Goal: Navigation & Orientation: Find specific page/section

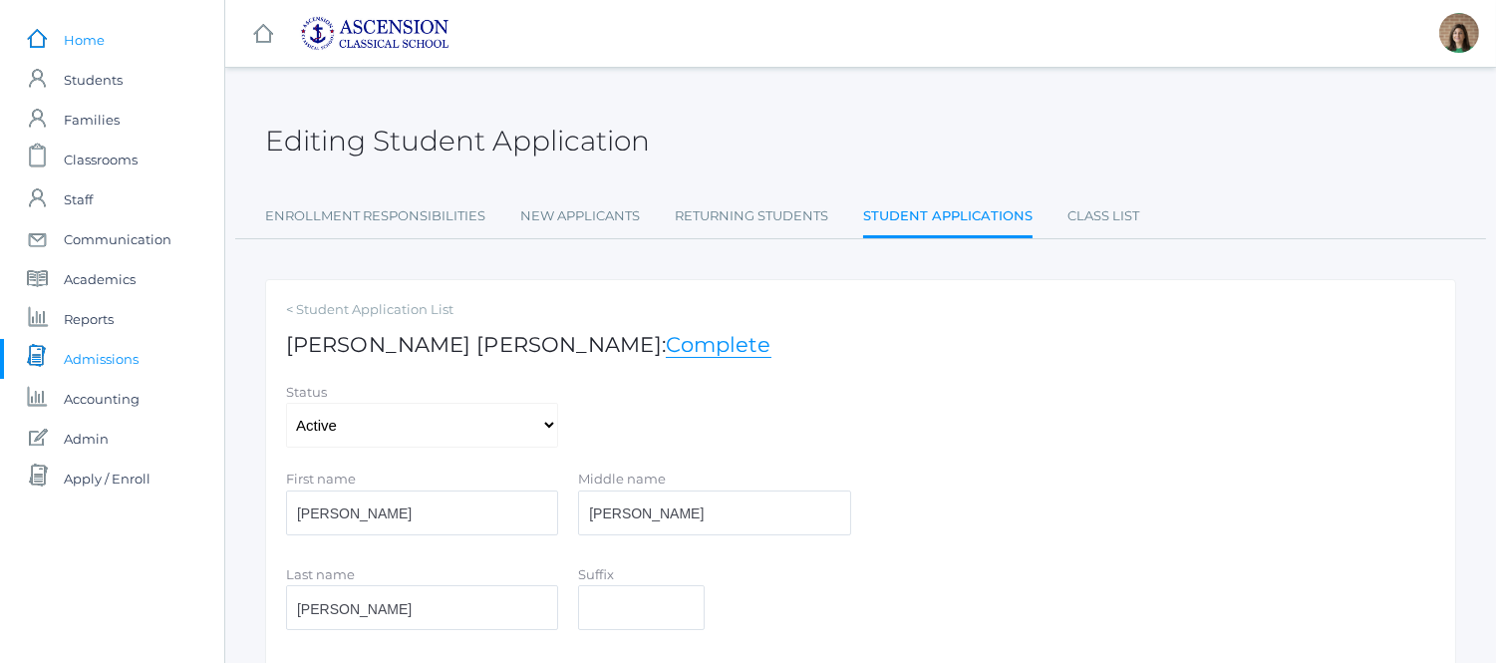
click at [72, 41] on span "Home" at bounding box center [84, 40] width 41 height 40
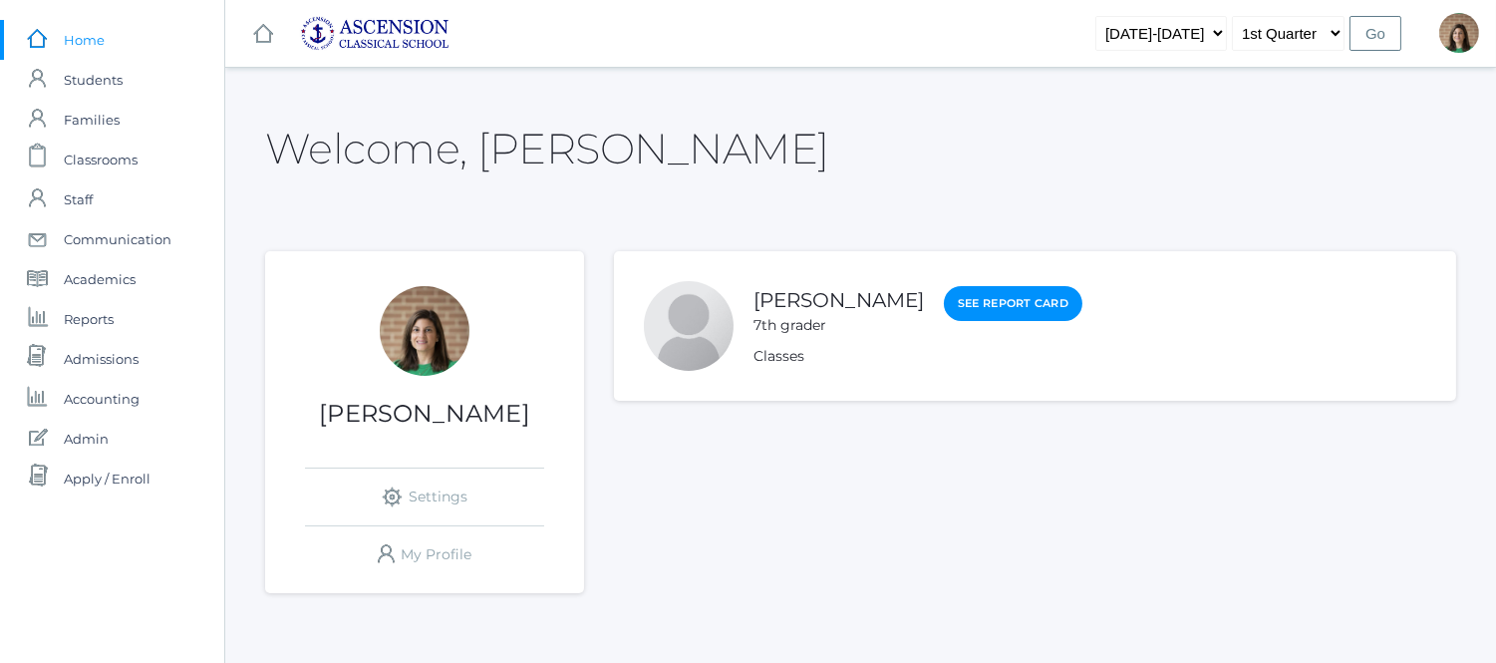
scroll to position [51, 0]
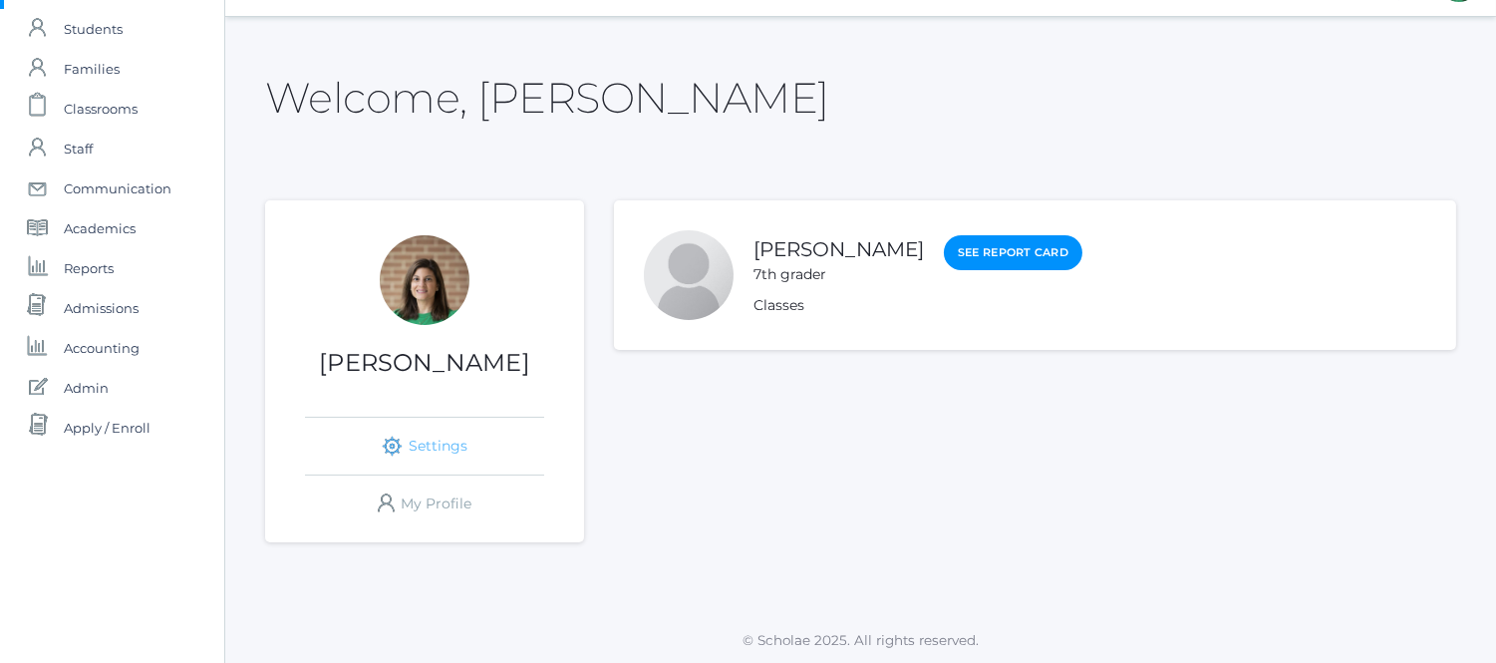
click at [441, 447] on link "icons/ui/navigation/settings Created with Sketch. Settings" at bounding box center [424, 446] width 239 height 57
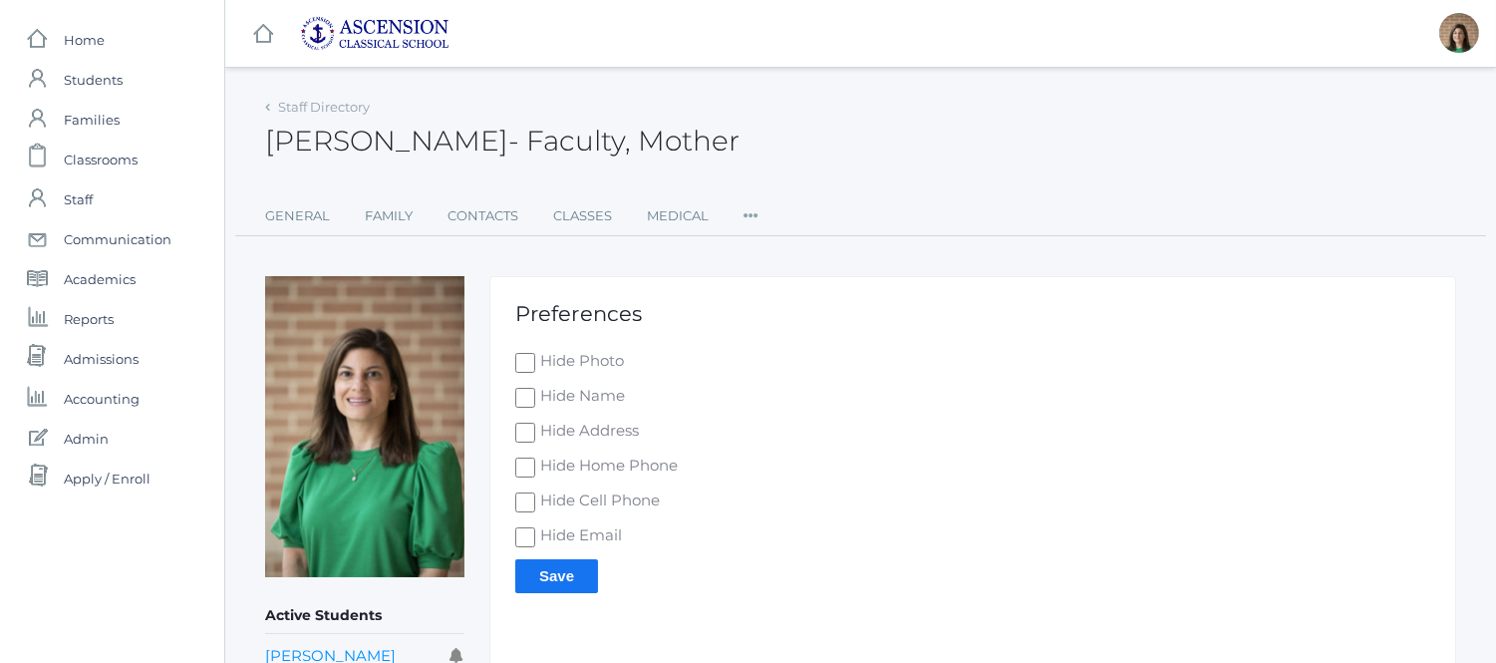
click at [313, 128] on h2 "[PERSON_NAME] - Faculty, Mother" at bounding box center [502, 141] width 475 height 31
click at [64, 44] on span "Home" at bounding box center [84, 40] width 41 height 40
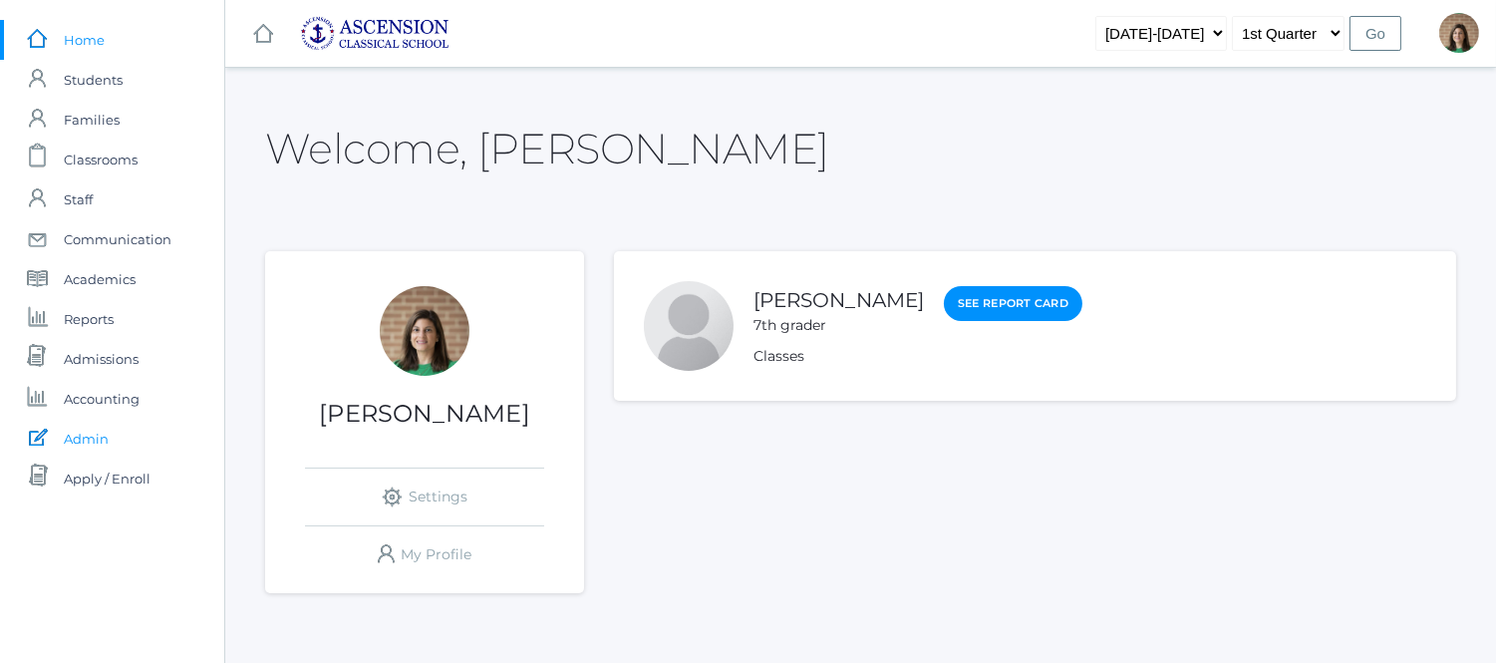
click at [87, 433] on span "Admin" at bounding box center [86, 439] width 45 height 40
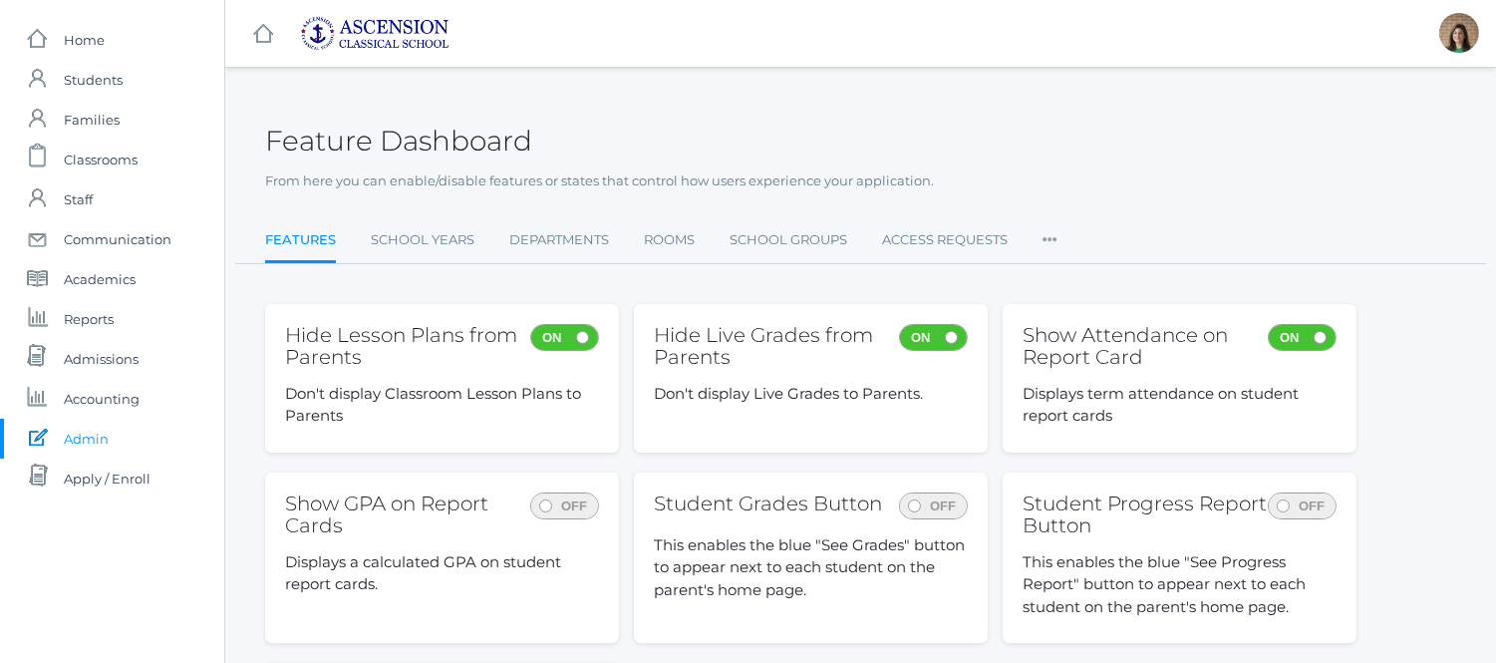
scroll to position [111, 0]
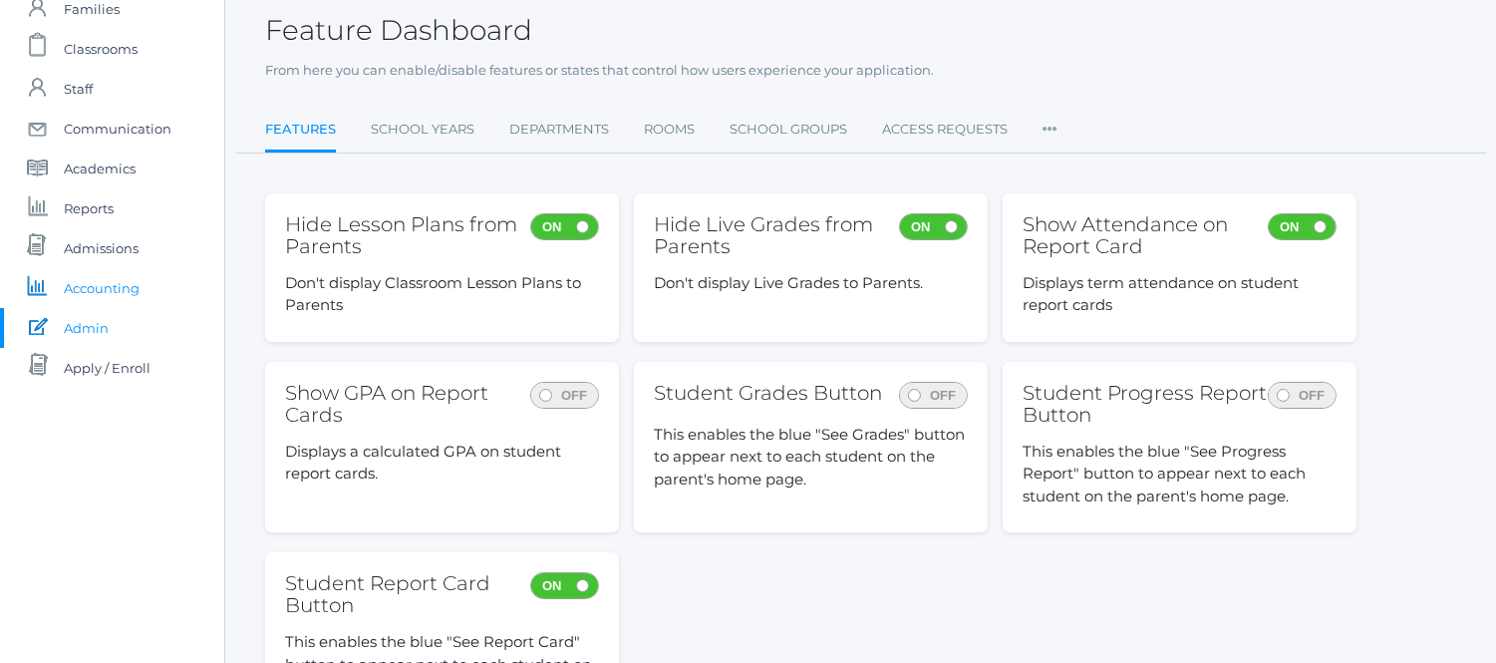
click at [107, 277] on span "Accounting" at bounding box center [102, 288] width 76 height 40
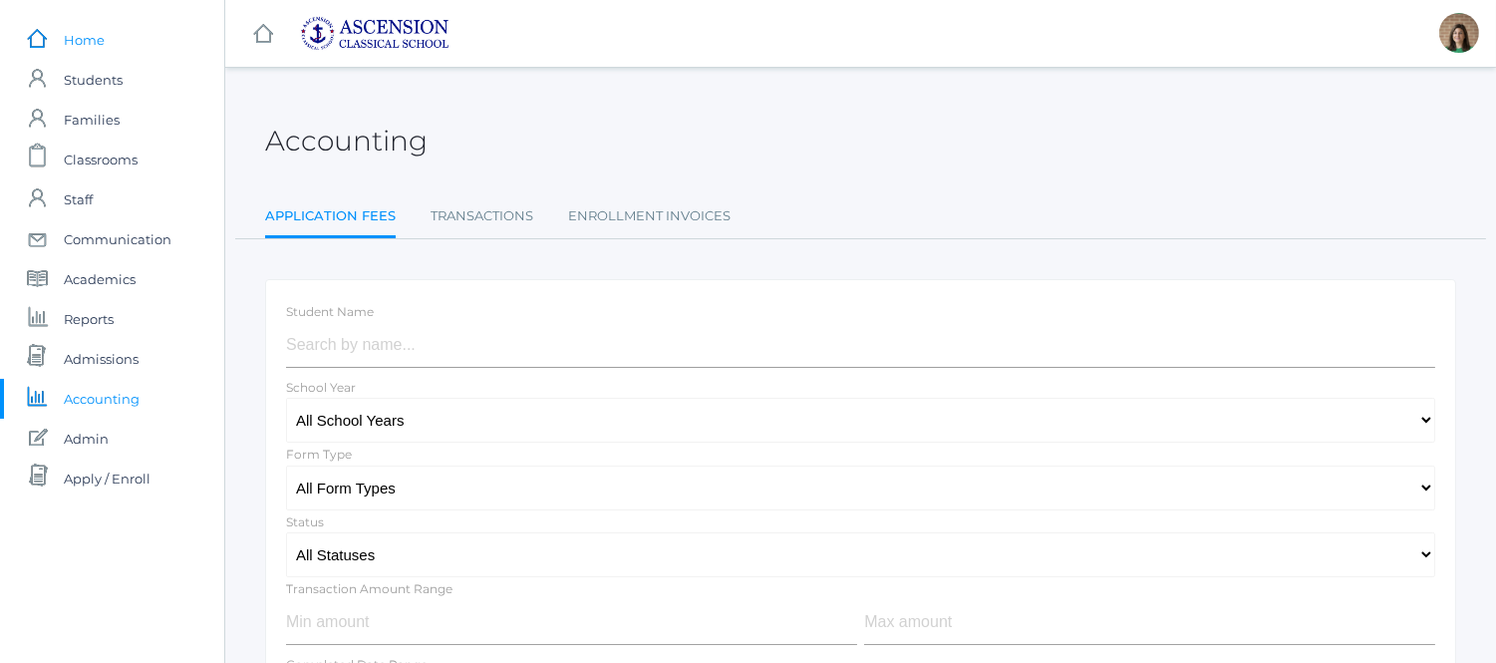
click at [91, 45] on span "Home" at bounding box center [84, 40] width 41 height 40
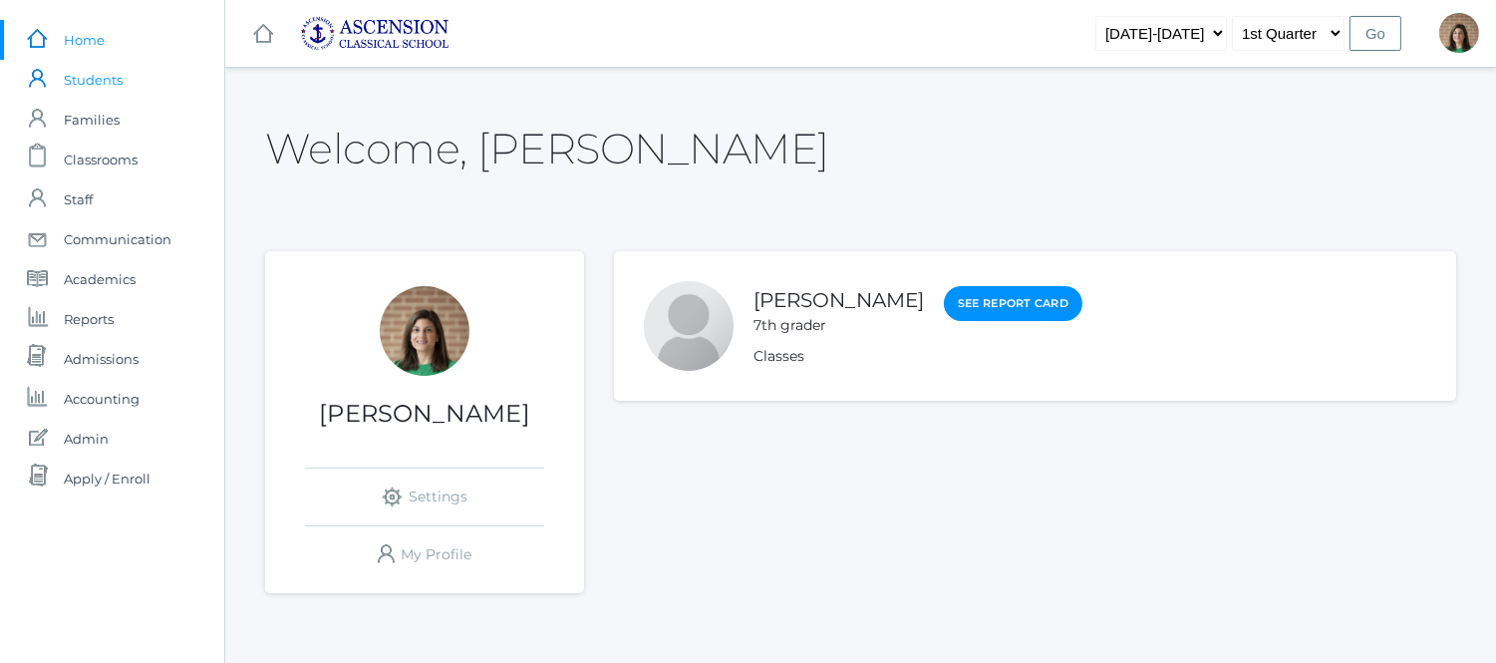
click at [78, 81] on span "Students" at bounding box center [93, 80] width 59 height 40
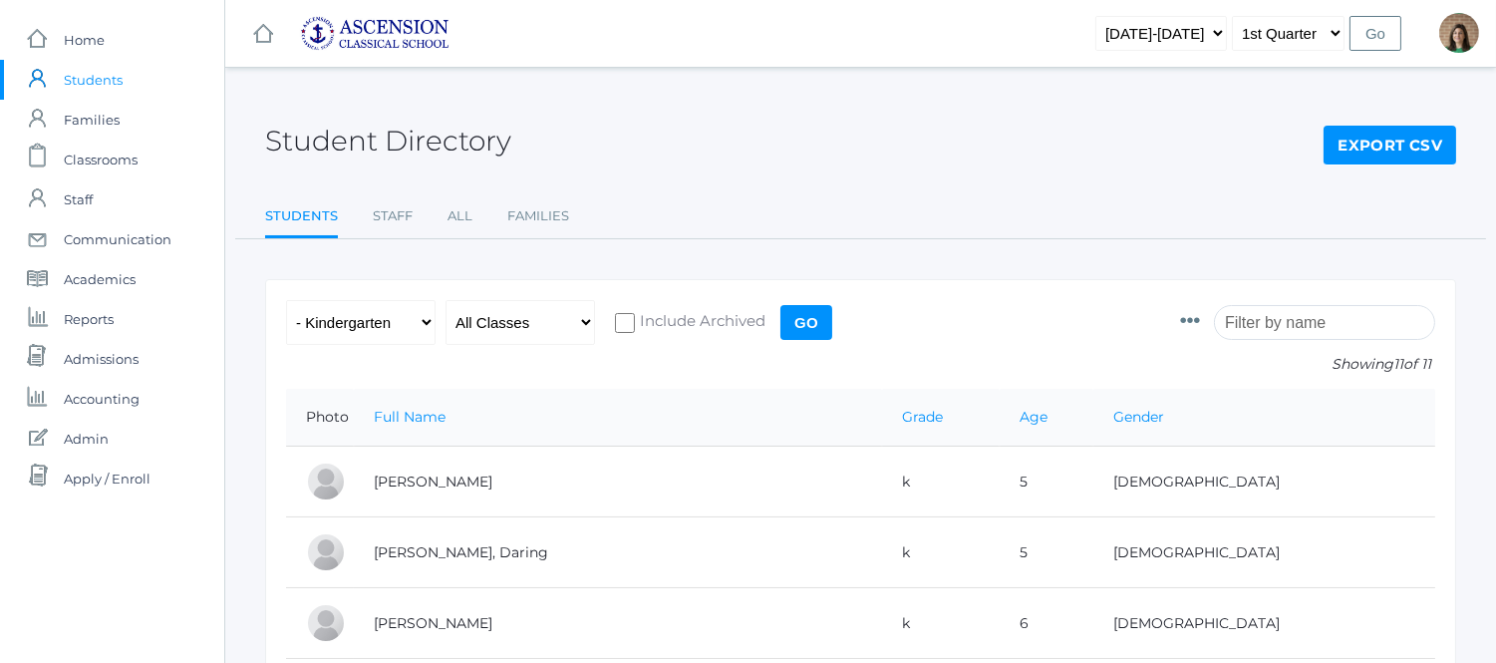
click at [95, 71] on span "Students" at bounding box center [93, 80] width 59 height 40
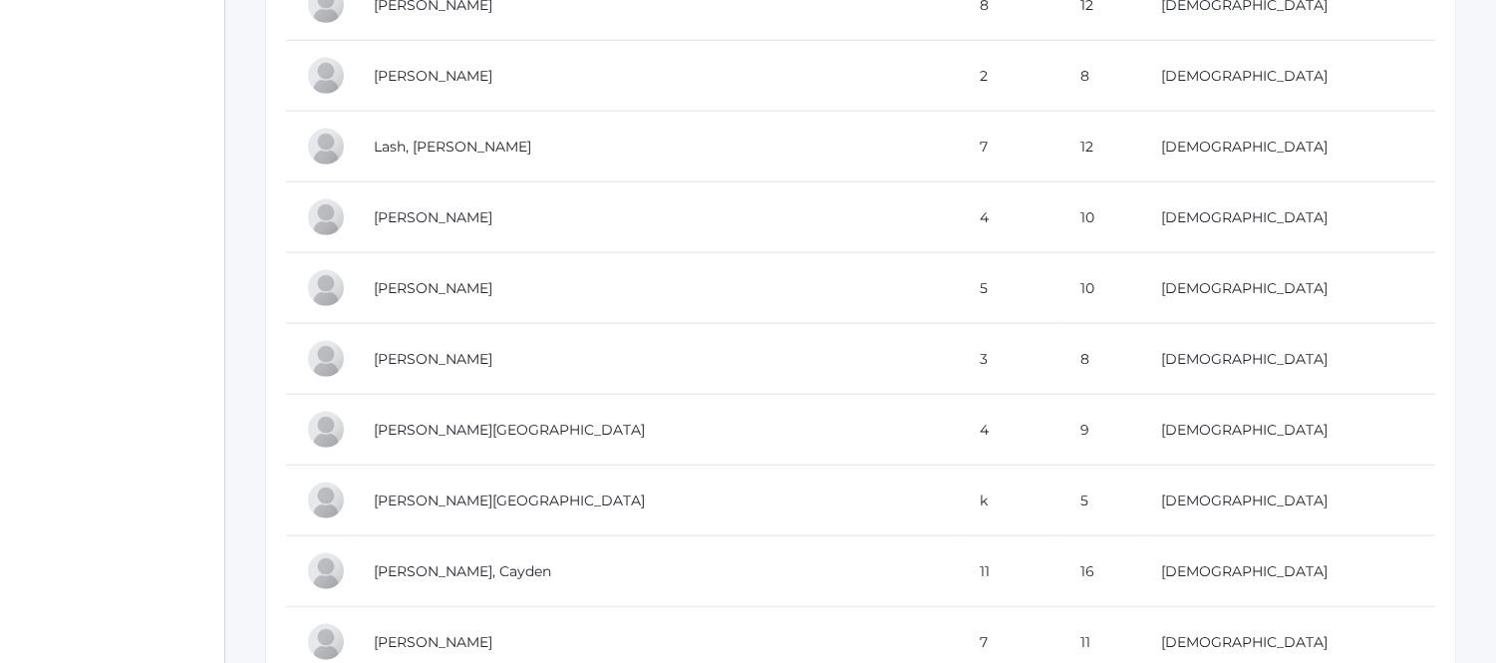
scroll to position [3876, 0]
